Goal: Find specific page/section

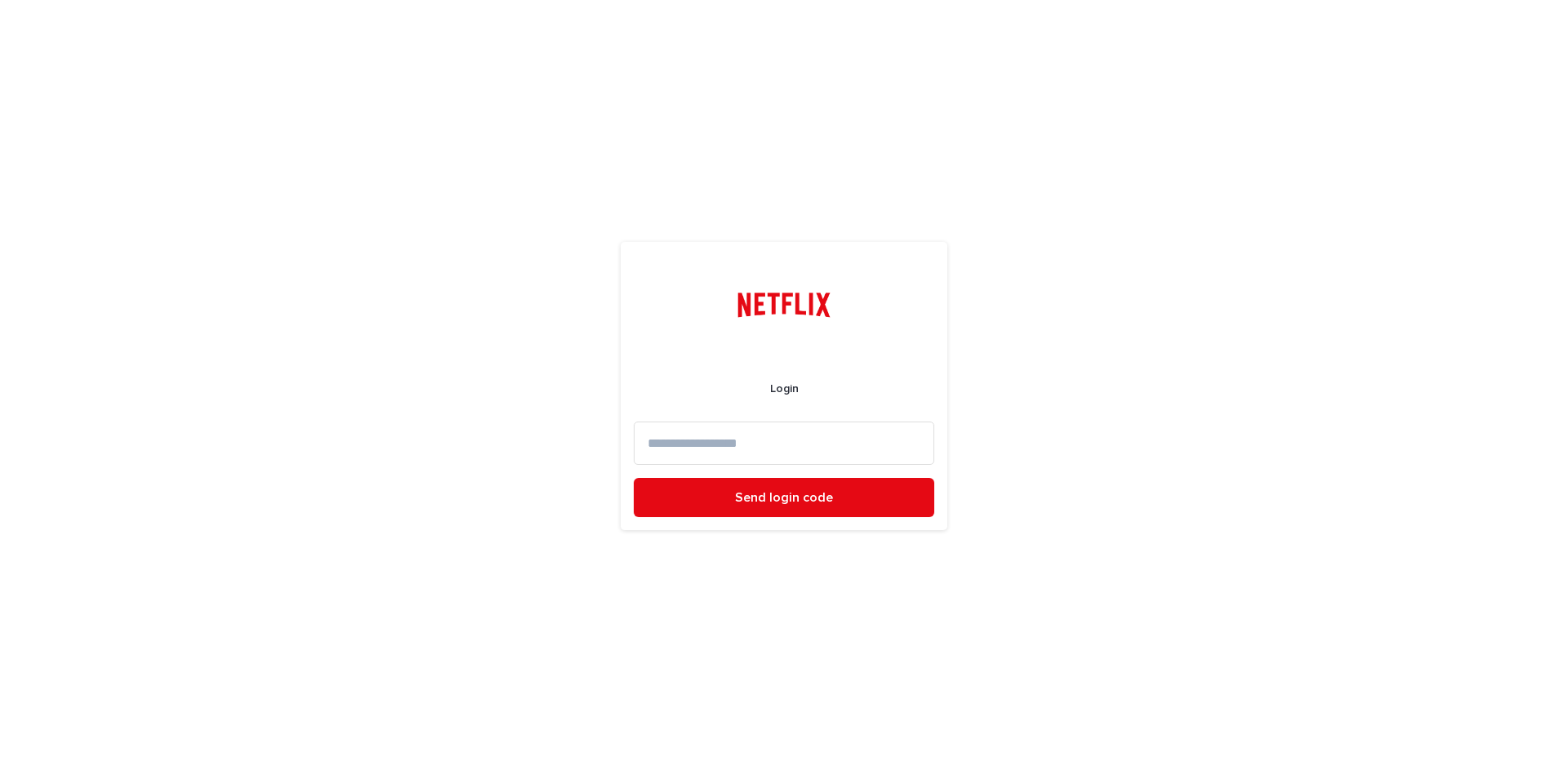
click at [755, 441] on input at bounding box center [784, 442] width 300 height 43
type input "*"
type input "**********"
click at [633, 477] on button "Send login code" at bounding box center [784, 496] width 300 height 39
click at [738, 430] on input at bounding box center [784, 442] width 300 height 43
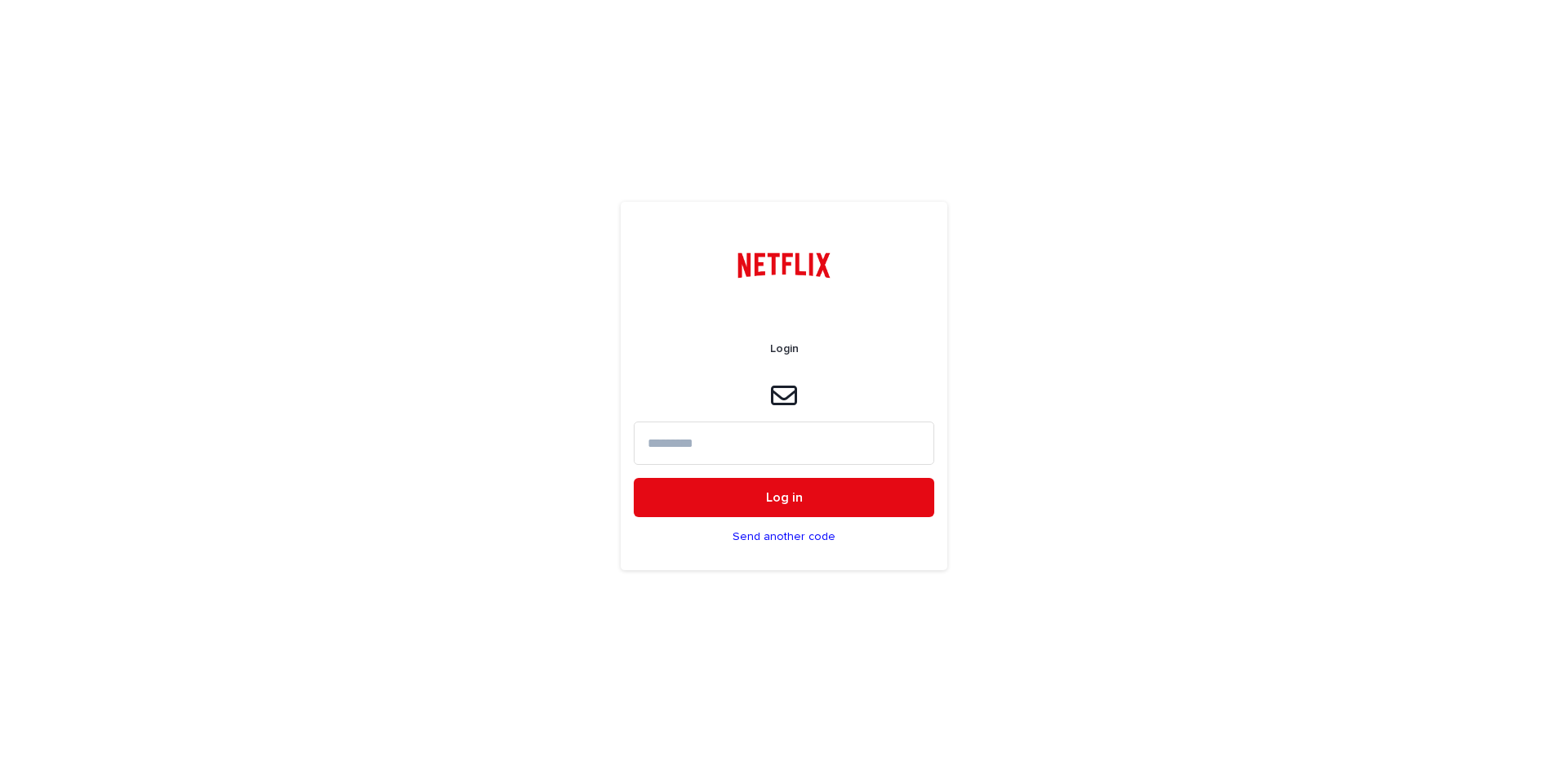
paste input "******"
type input "******"
click at [781, 513] on button "Log in" at bounding box center [784, 496] width 300 height 39
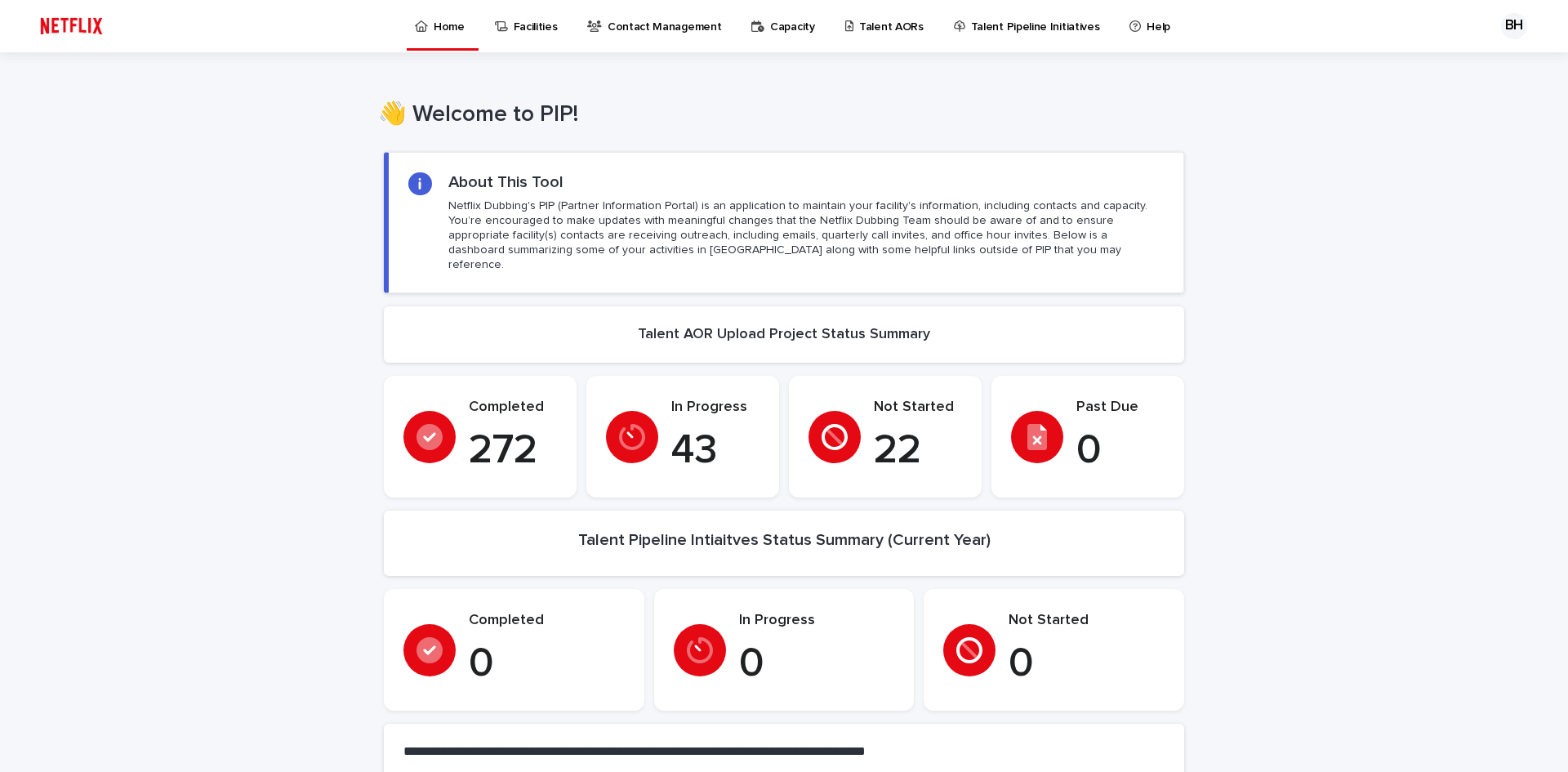
click at [906, 23] on div "Talent AORs" at bounding box center [887, 17] width 87 height 34
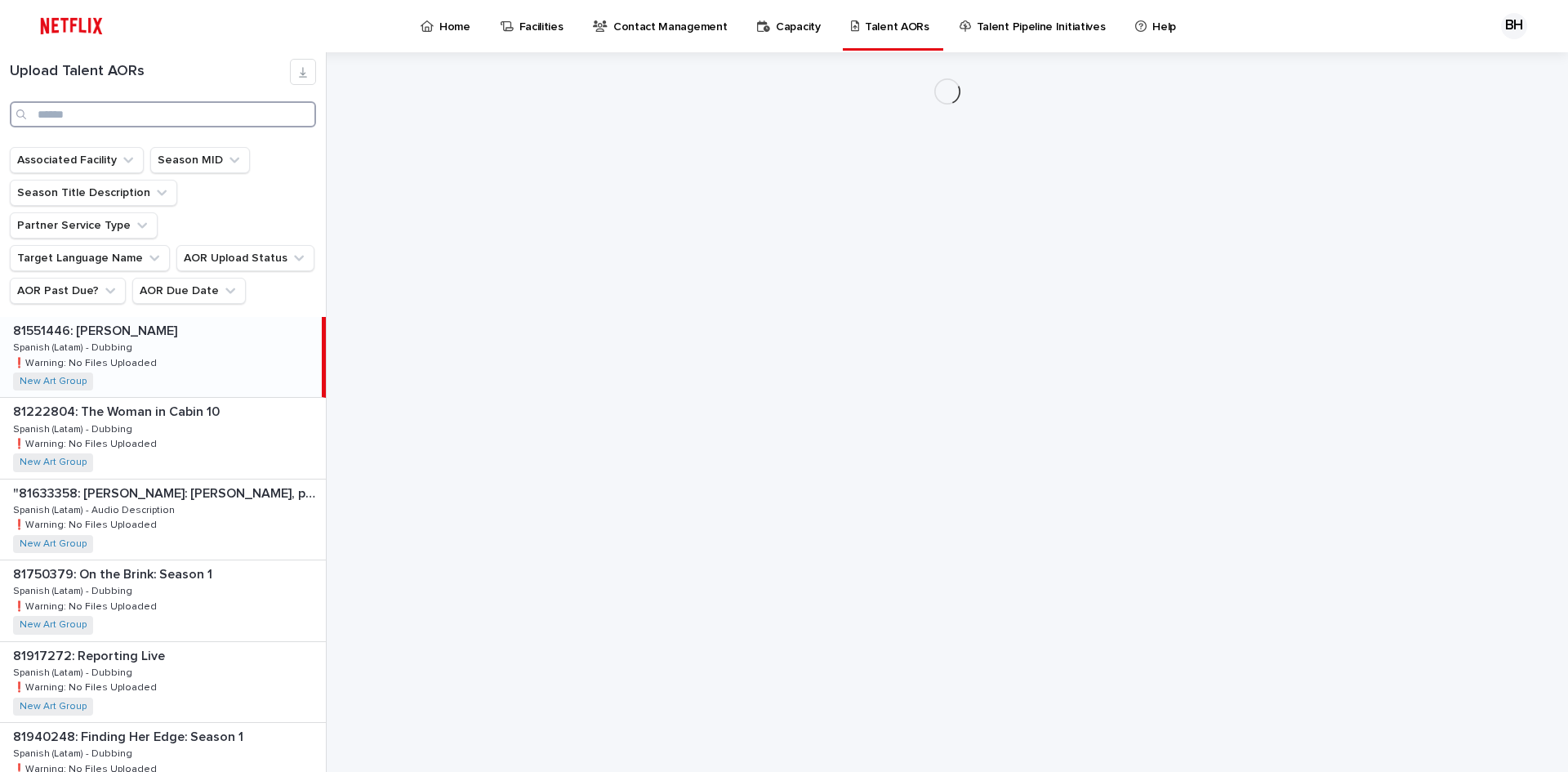
click at [174, 110] on input "Search" at bounding box center [163, 114] width 306 height 26
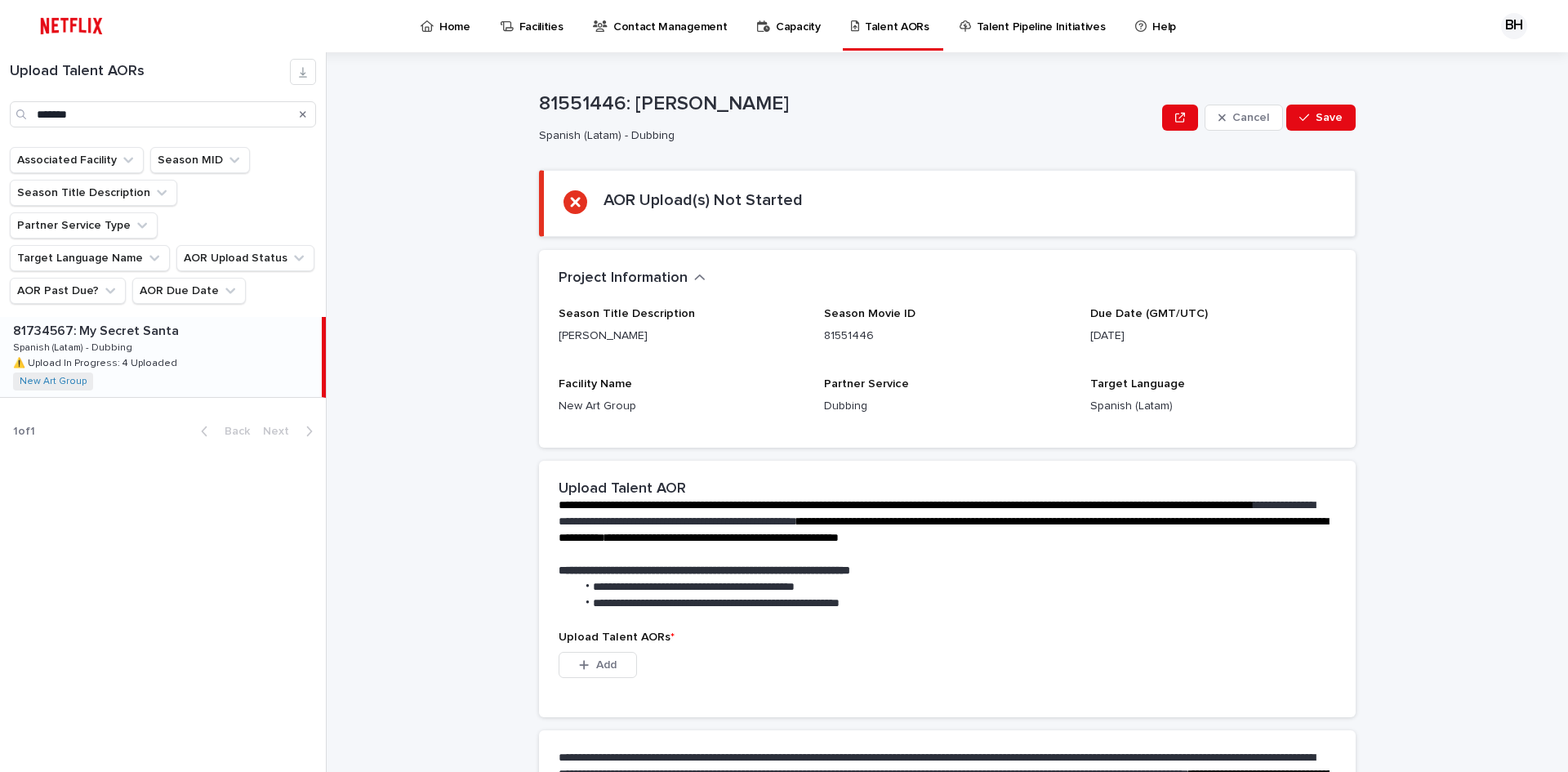
click at [201, 332] on div "81734567: My Secret Santa 81734567: My Secret Santa Spanish (Latam) - Dubbing S…" at bounding box center [161, 357] width 321 height 80
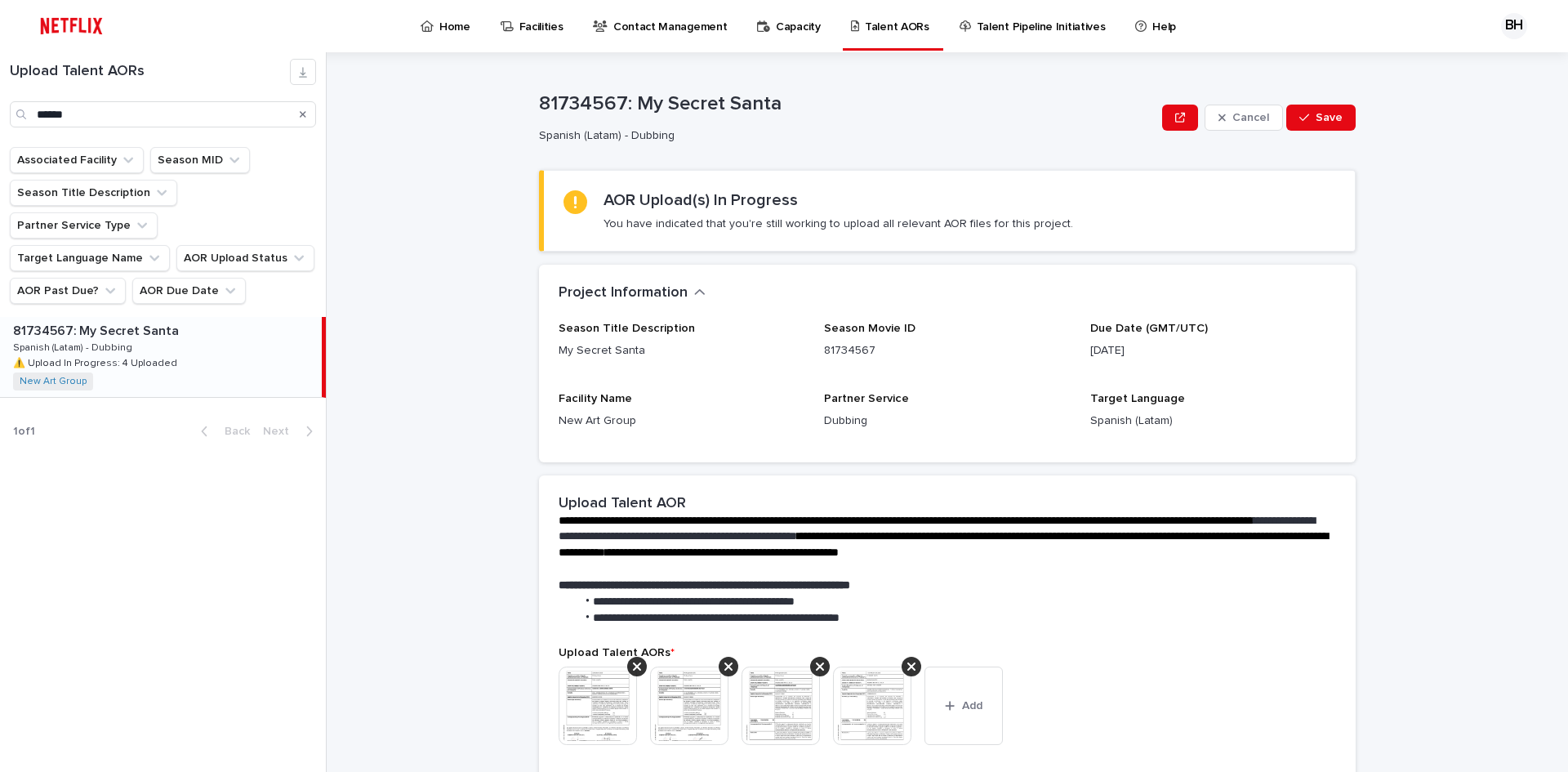
scroll to position [299, 0]
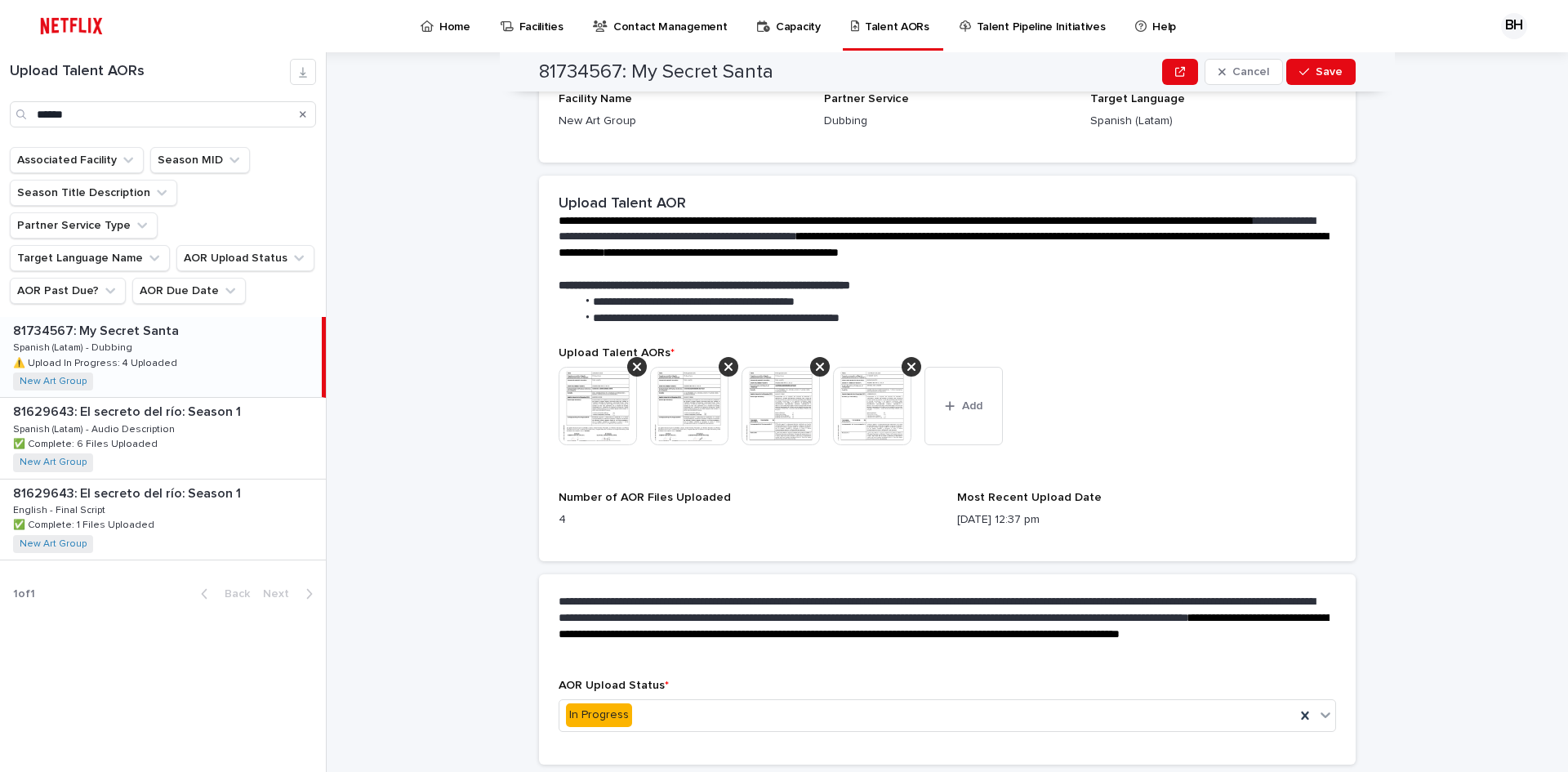
click at [612, 424] on img at bounding box center [598, 406] width 78 height 78
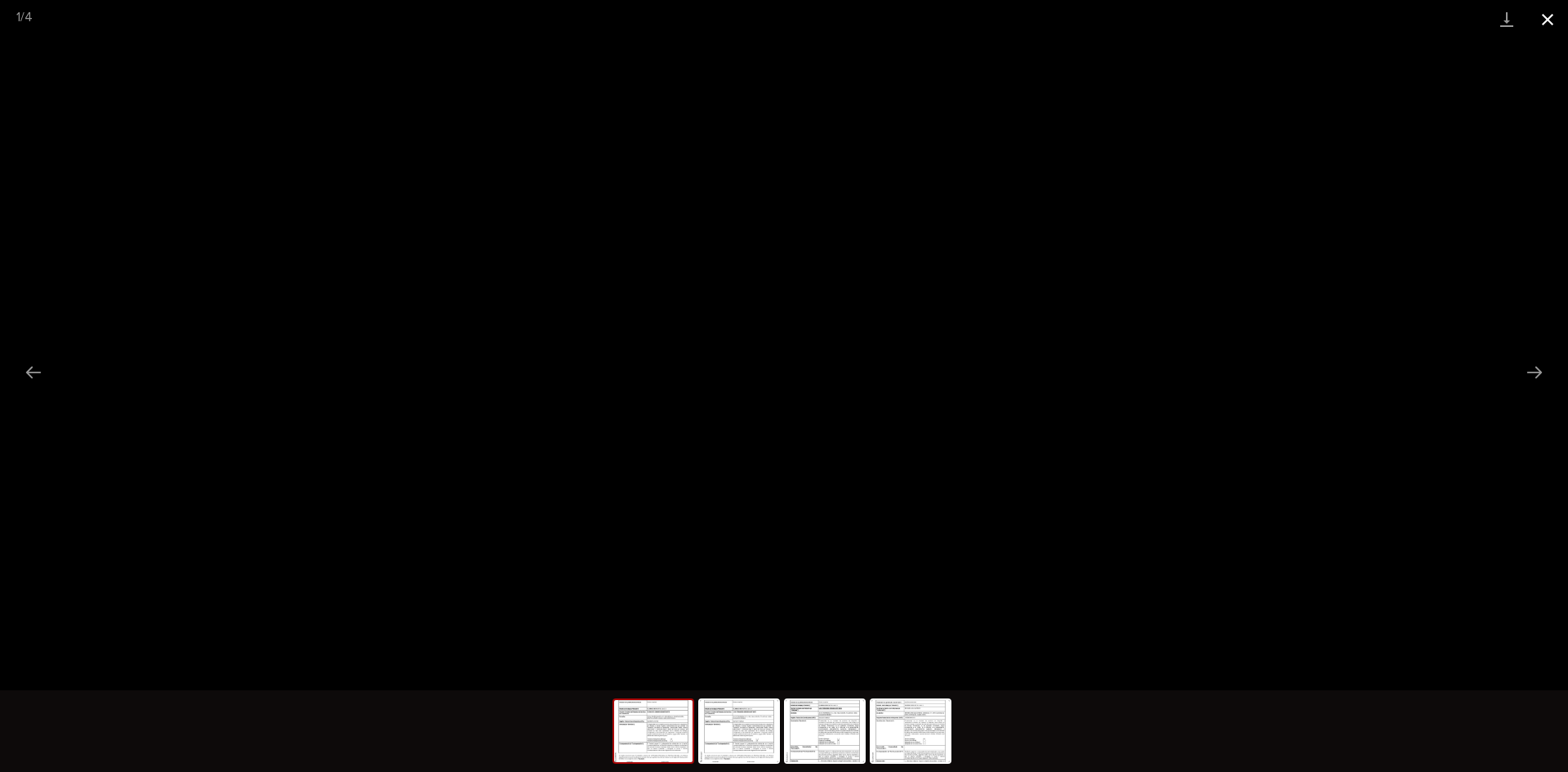
click at [1563, 14] on button "Close gallery" at bounding box center [1547, 19] width 41 height 38
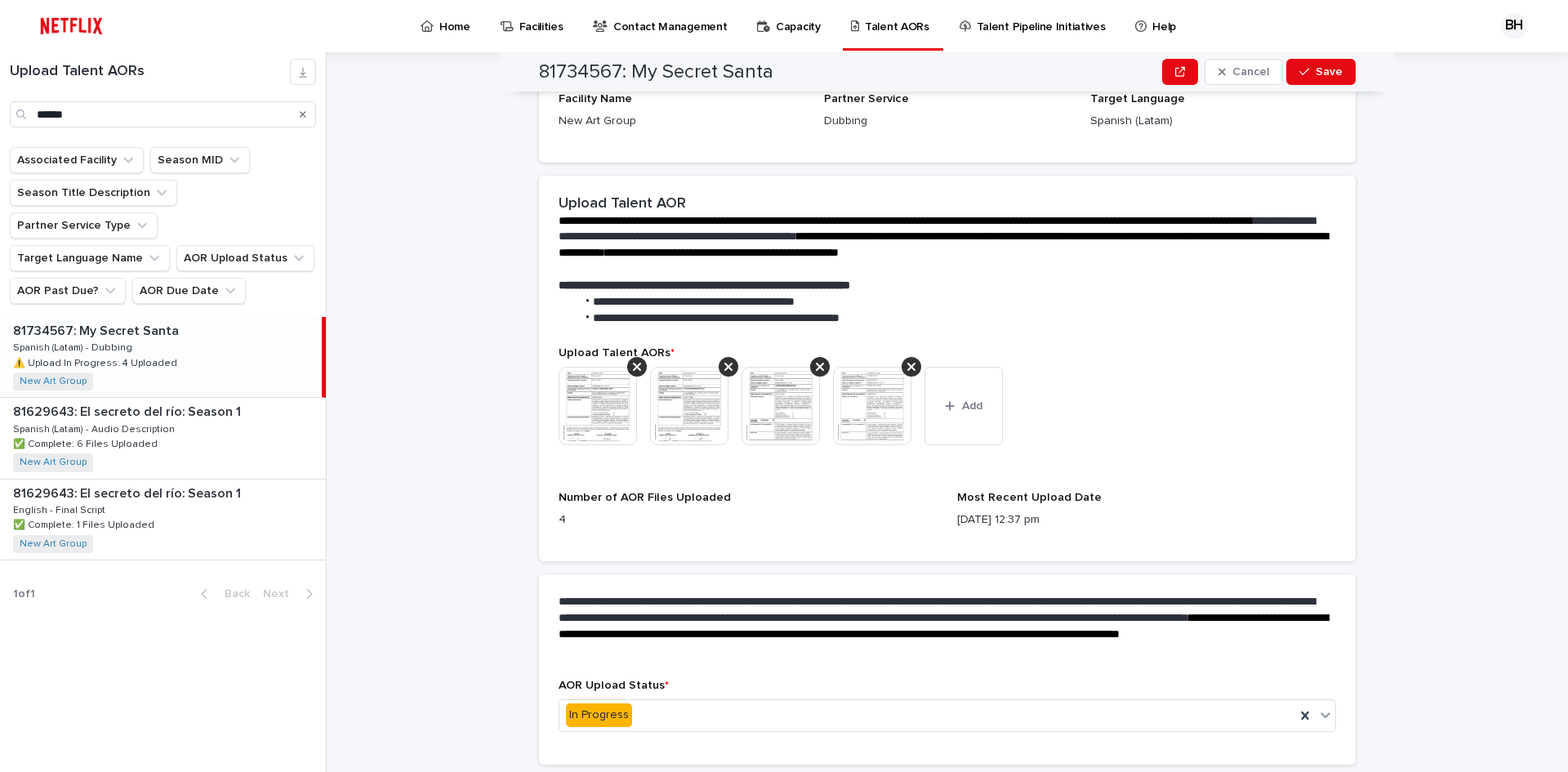
click at [1561, 14] on button "Close gallery" at bounding box center [1547, 19] width 41 height 38
click at [686, 413] on img at bounding box center [689, 406] width 78 height 78
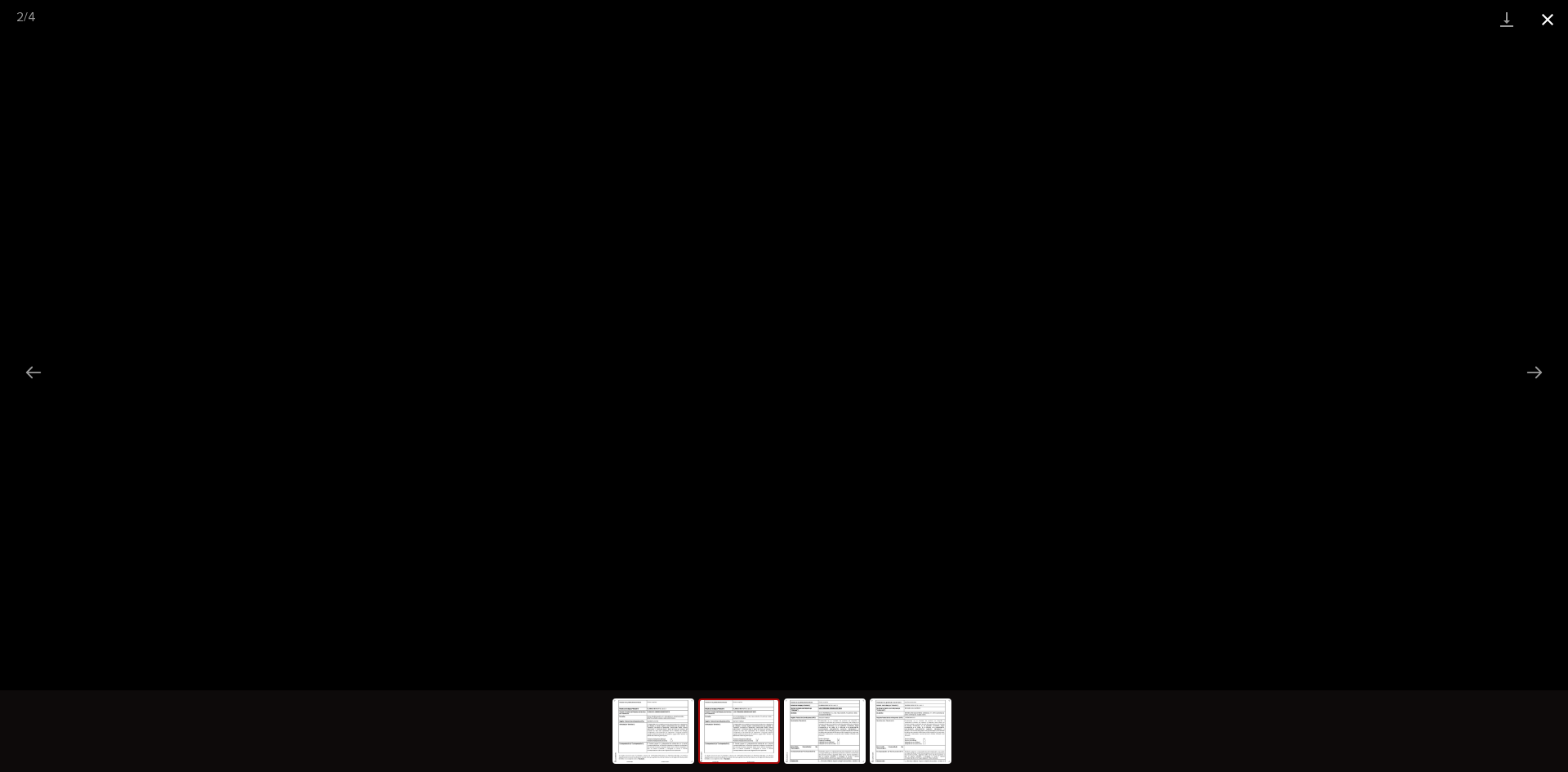
click at [1550, 28] on button "Close gallery" at bounding box center [1547, 19] width 41 height 38
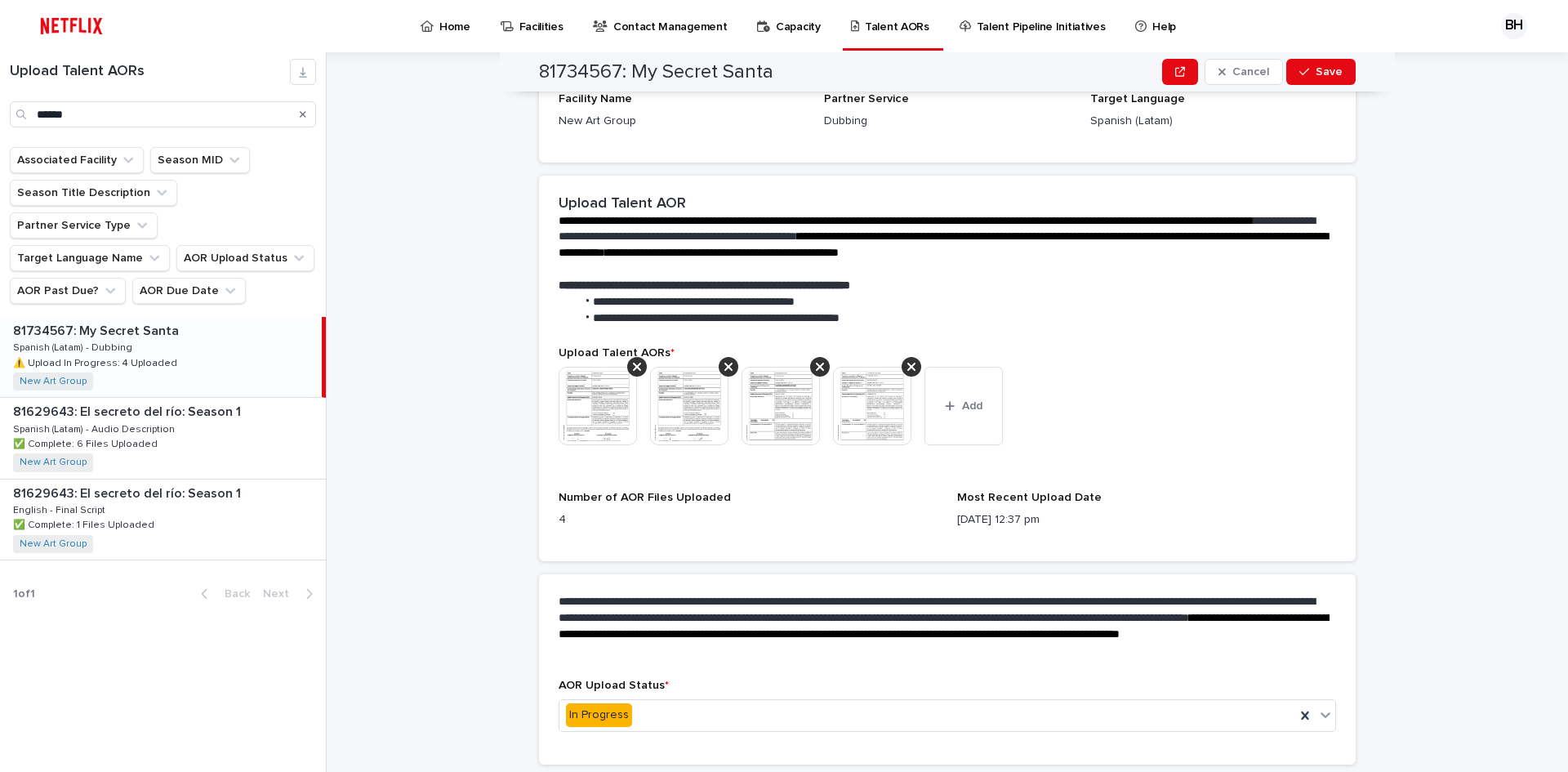
click at [778, 425] on img at bounding box center [781, 406] width 78 height 78
click at [787, 398] on body "Home Facilities Contact Management Capacity Talent AORs Talent Pipeline Initiat…" at bounding box center [784, 386] width 1568 height 772
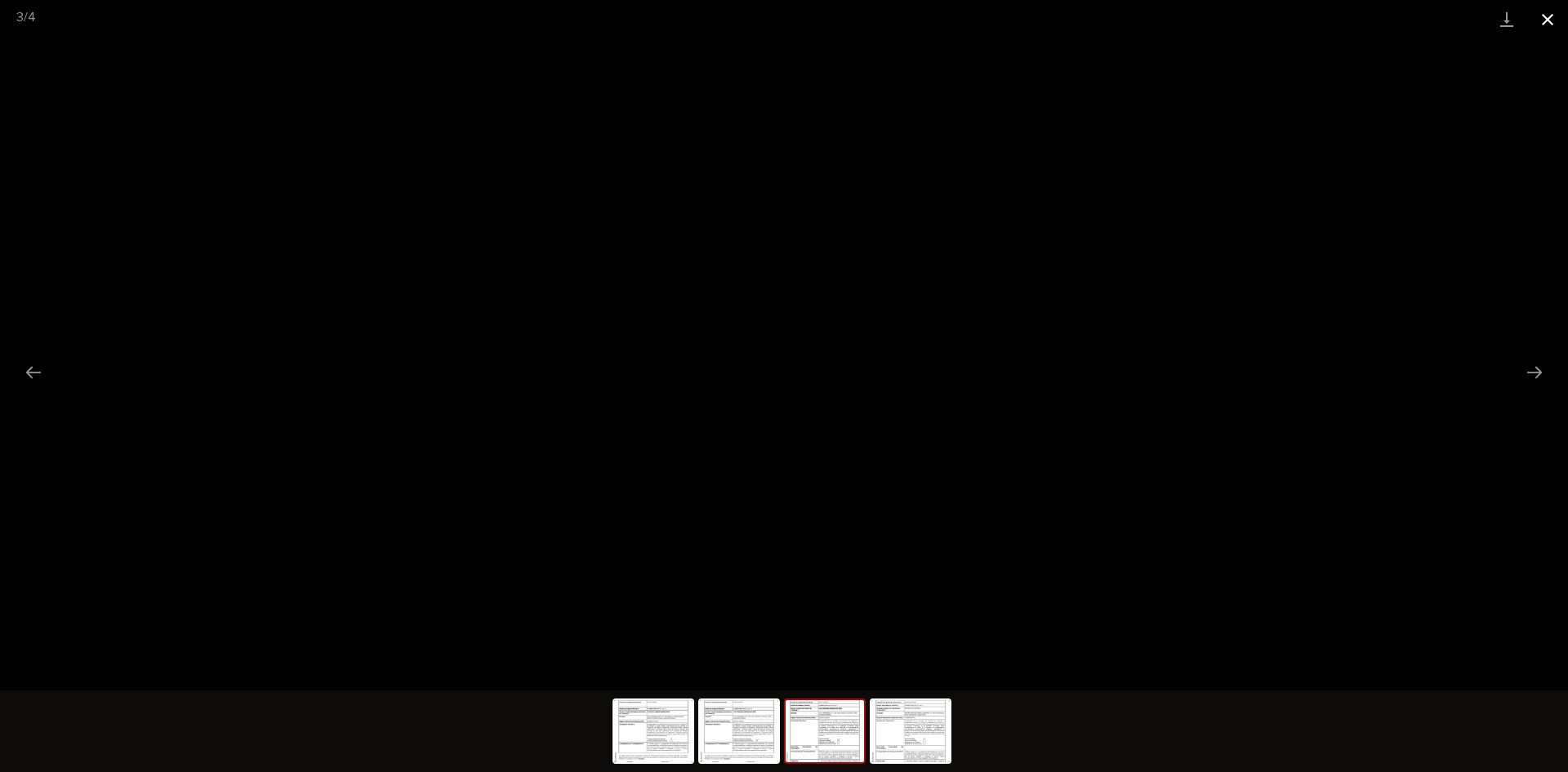
click at [1546, 24] on button "Close gallery" at bounding box center [1547, 19] width 41 height 38
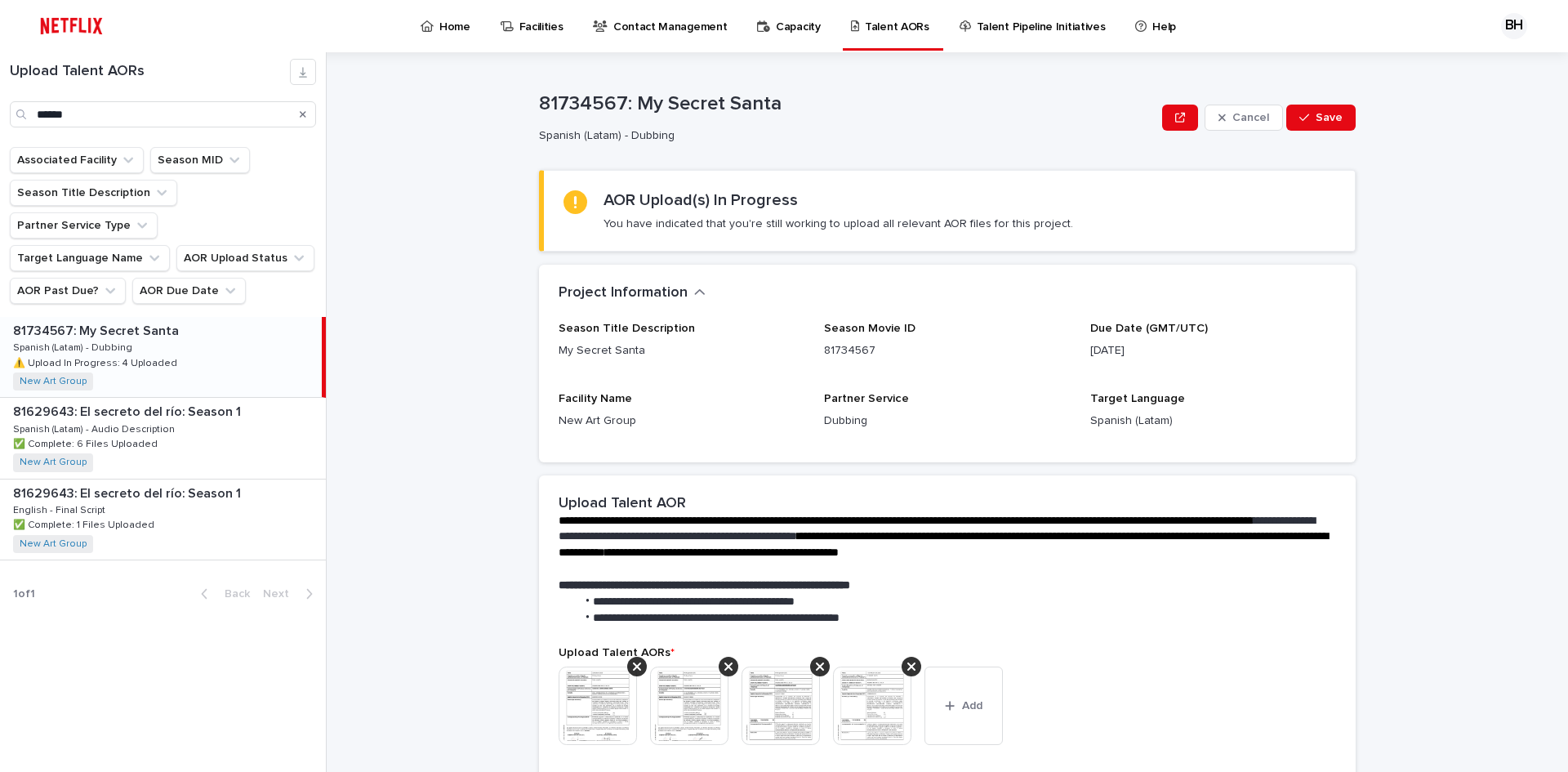
click at [750, 713] on img at bounding box center [781, 705] width 78 height 78
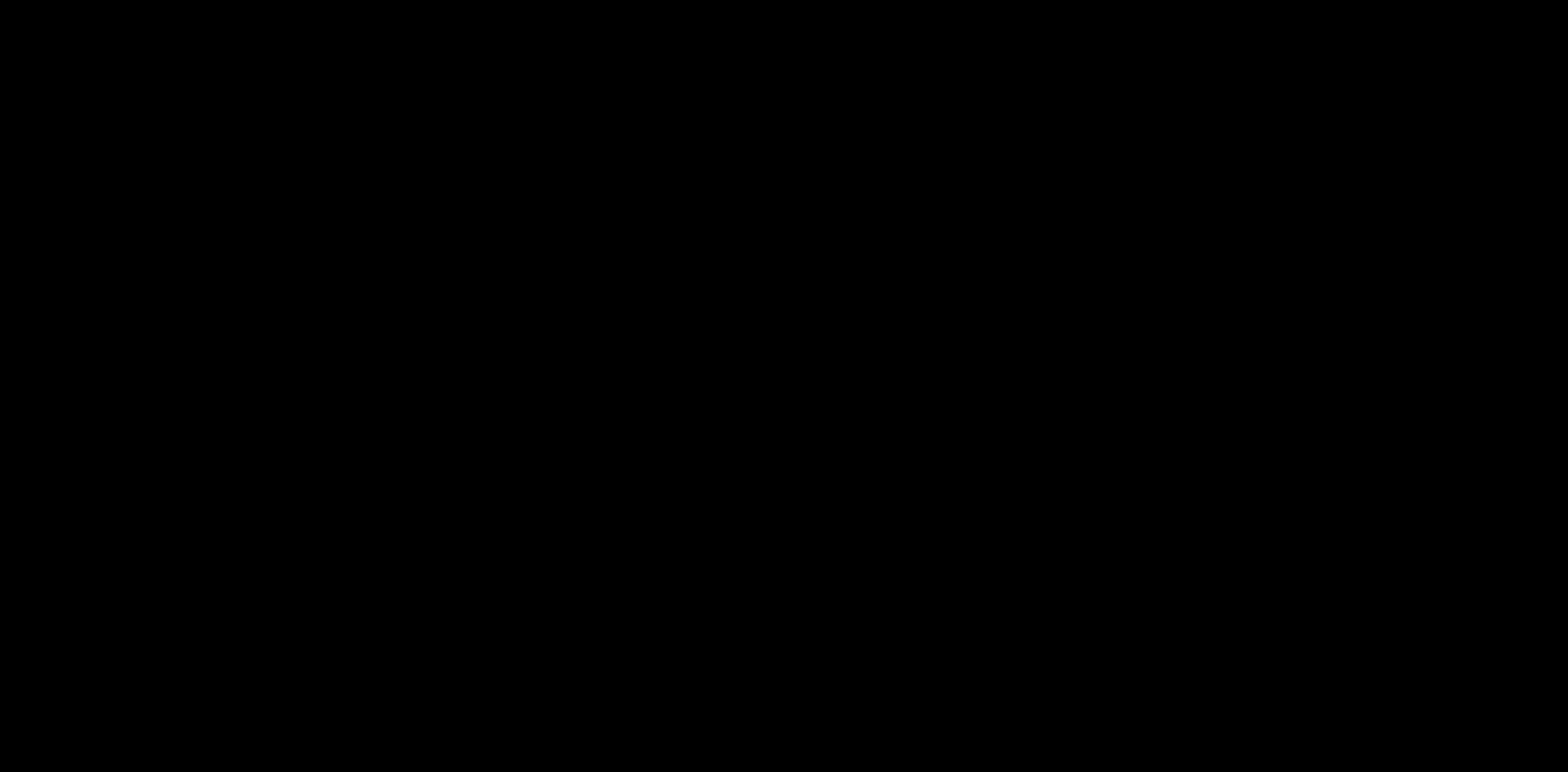
scroll to position [351, 0]
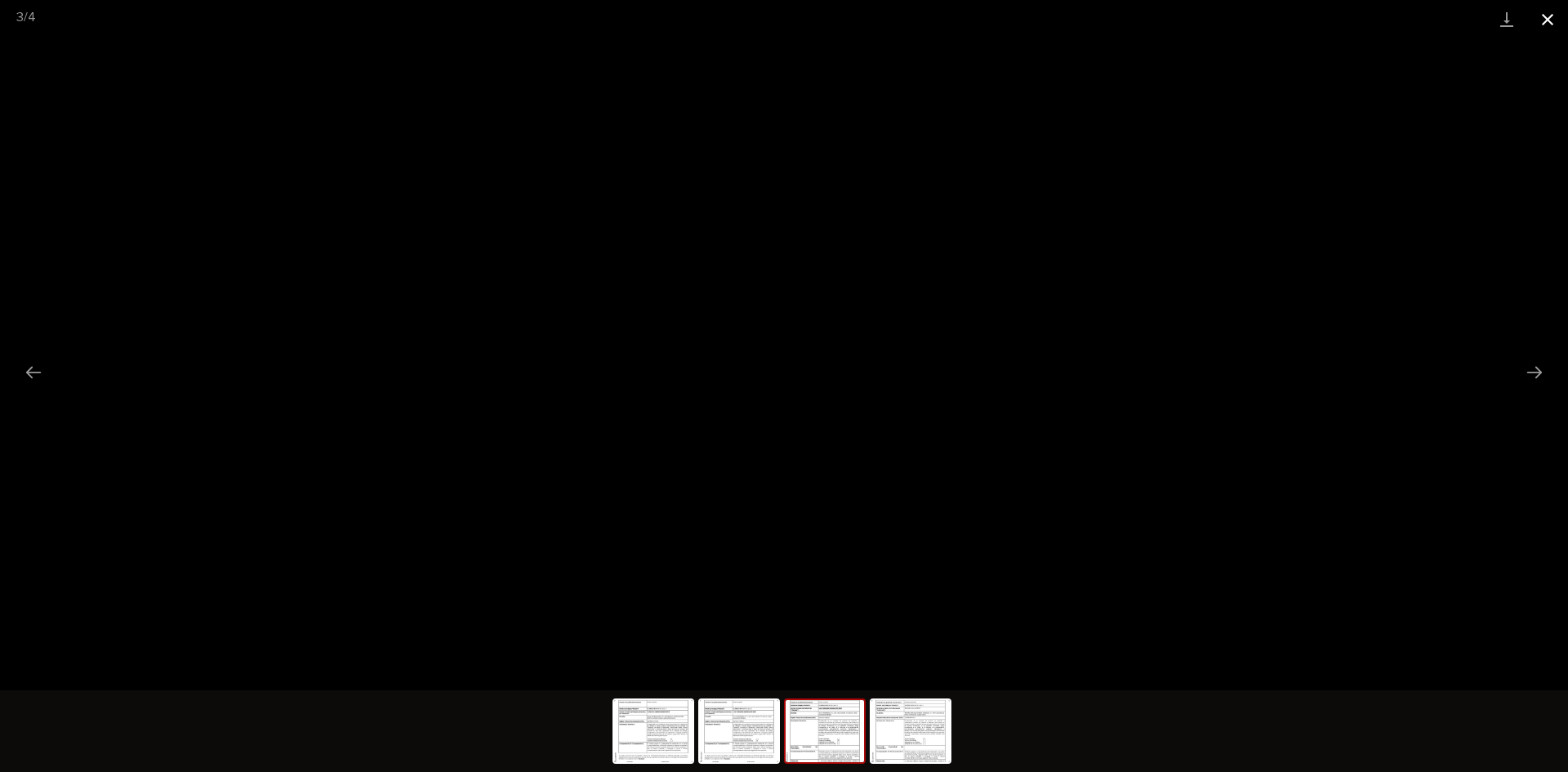
click at [1559, 20] on button "Close gallery" at bounding box center [1547, 19] width 41 height 38
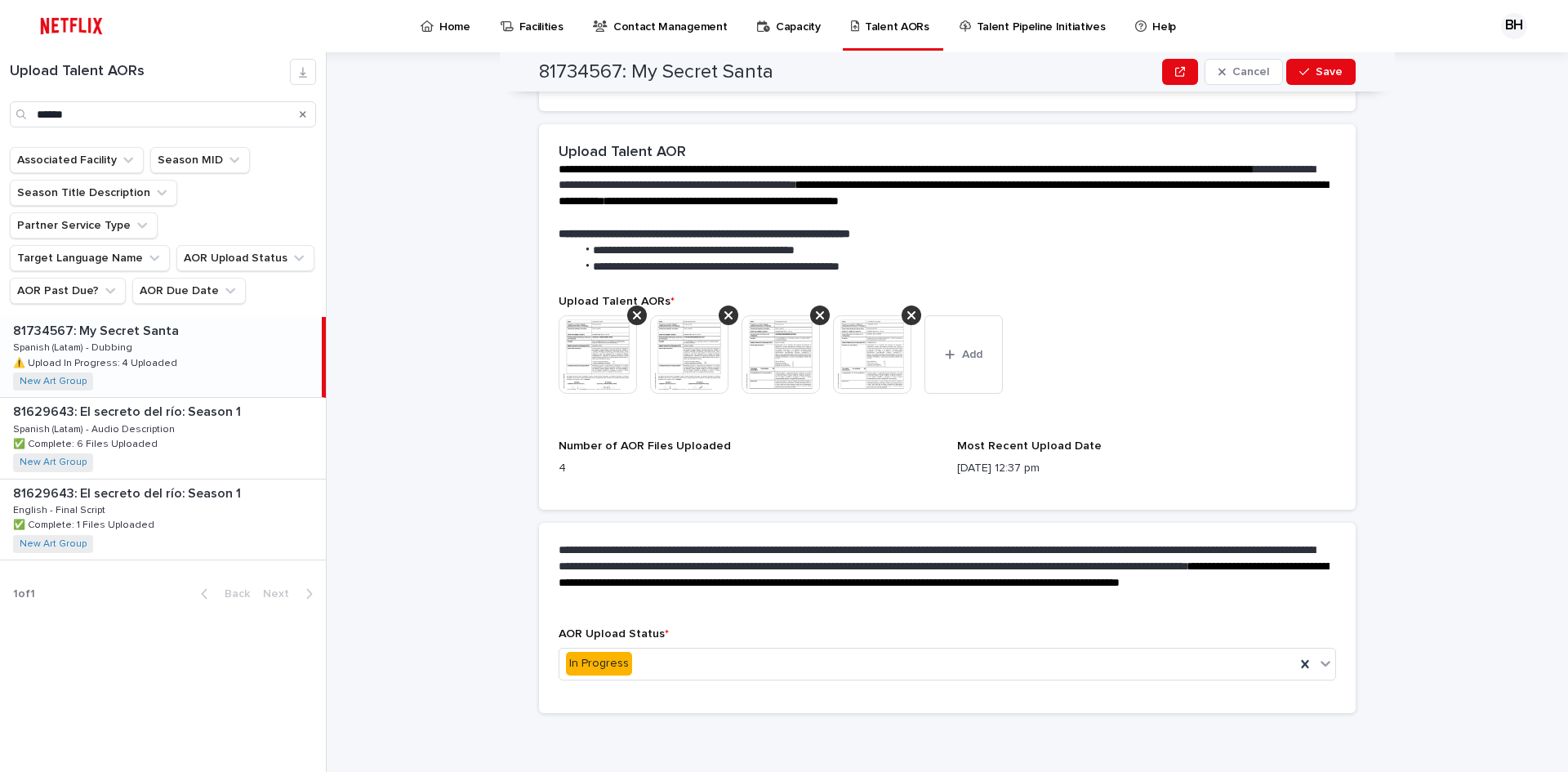
click at [875, 354] on img at bounding box center [872, 354] width 78 height 78
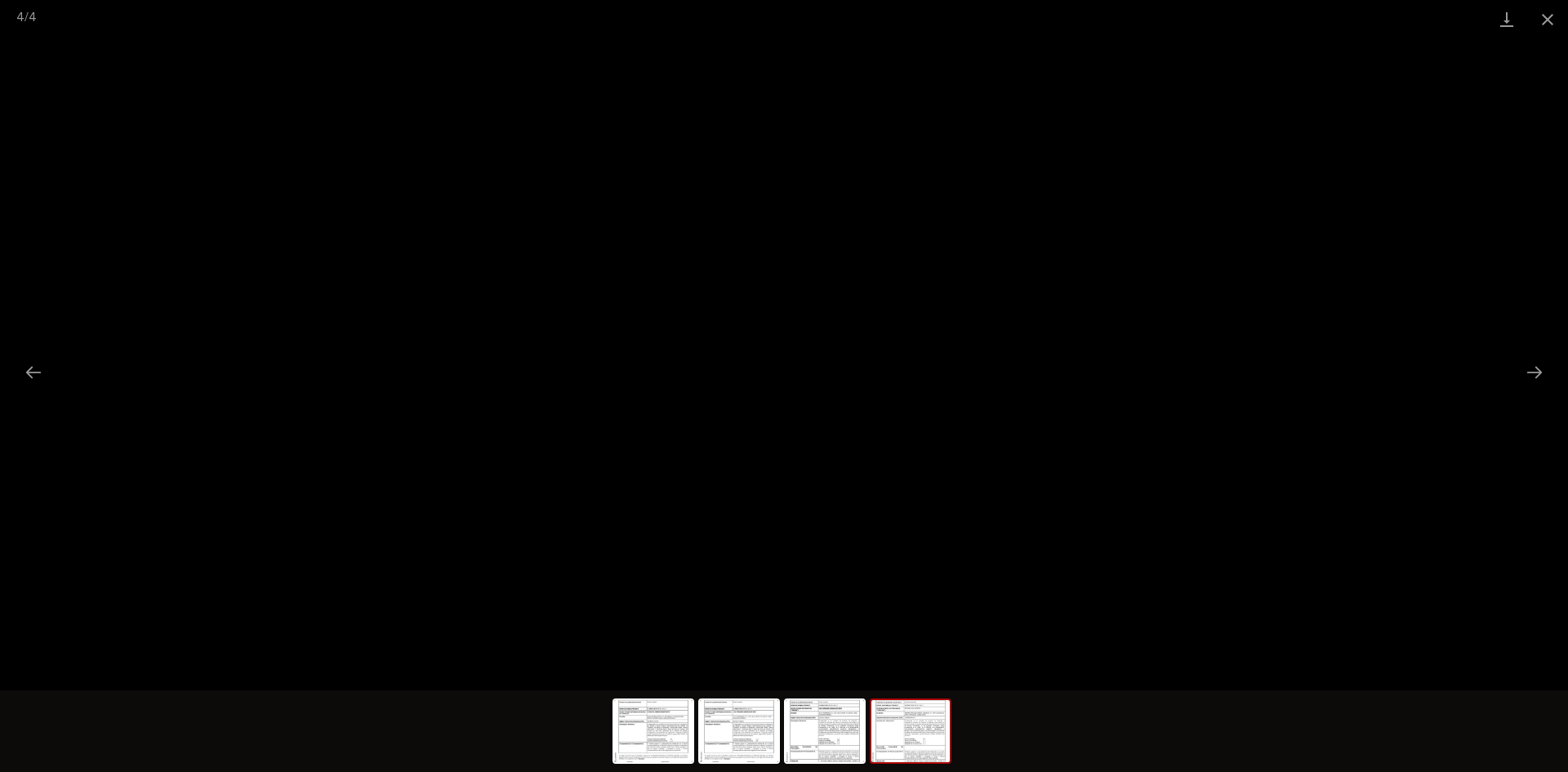
type input "******"
click at [1546, 31] on button "Close gallery" at bounding box center [1547, 19] width 41 height 38
